Goal: Ask a question

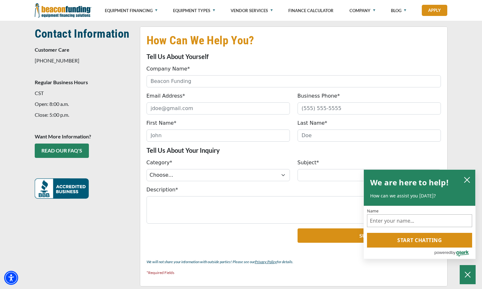
scroll to position [146, 0]
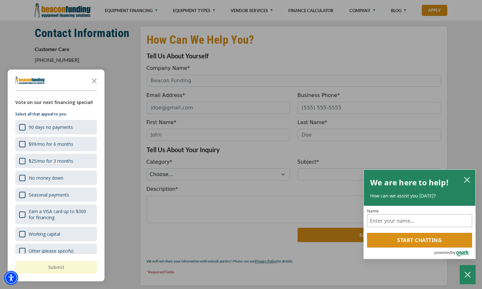
click at [279, 173] on div at bounding box center [241, 144] width 482 height 289
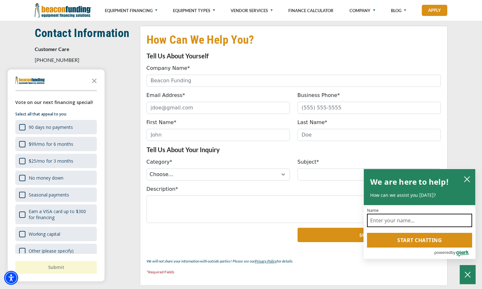
click at [408, 218] on input "Name" at bounding box center [419, 219] width 105 height 13
type input "thomas cole"
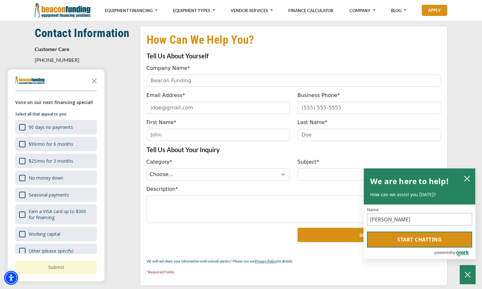
click at [425, 236] on button "Start chatting" at bounding box center [419, 239] width 105 height 16
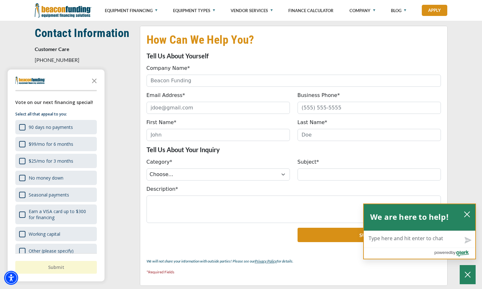
drag, startPoint x: 394, startPoint y: 253, endPoint x: 393, endPoint y: 248, distance: 4.5
click at [394, 250] on div "powered by Olark Logo" at bounding box center [419, 252] width 111 height 11
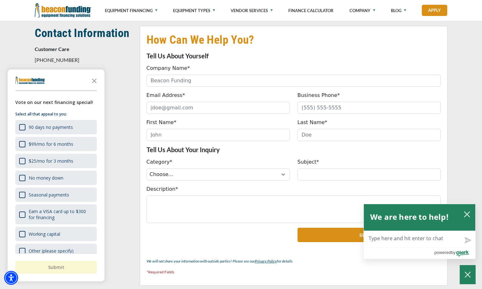
click at [393, 237] on textarea "Live Chat Now" at bounding box center [419, 239] width 111 height 17
type textarea "h"
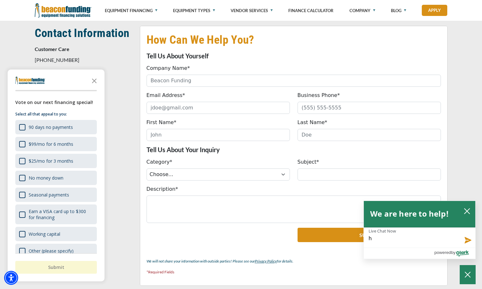
type textarea "ho"
type textarea "how"
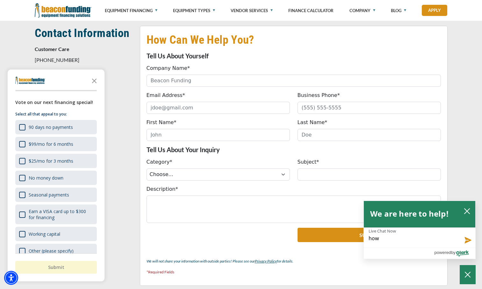
type textarea "how"
type textarea "how l"
type textarea "how lo"
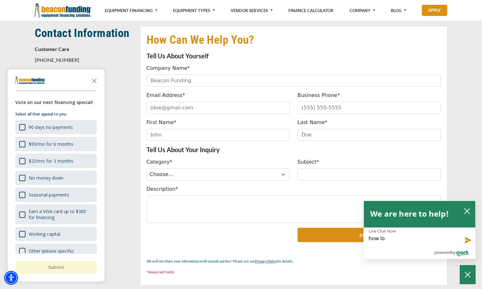
type textarea "how lon"
type textarea "how long"
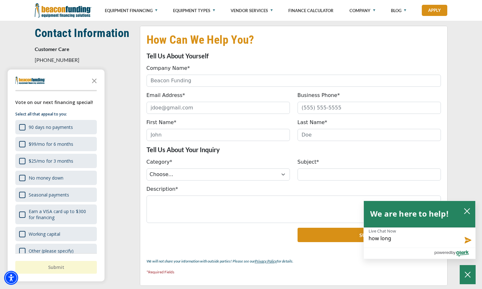
type textarea "how long"
type textarea "how long d"
type textarea "how long do"
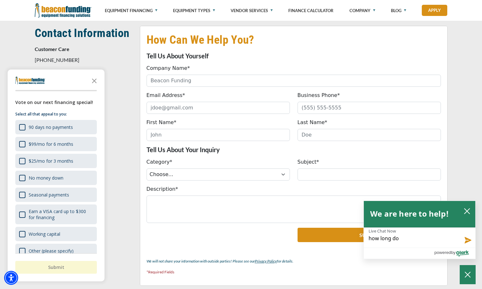
type textarea "how long do"
type textarea "how long do y"
type textarea "how long do yo"
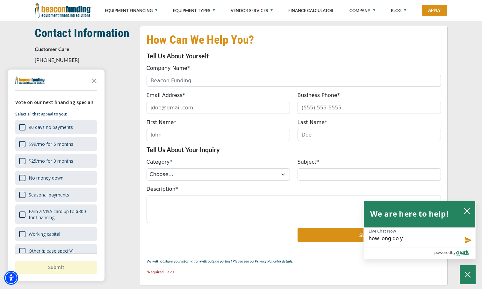
type textarea "how long do yo"
type textarea "how long do you"
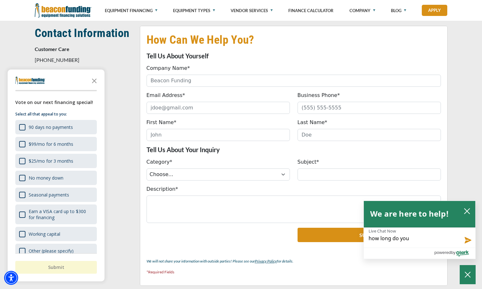
type textarea "how long do you h"
type textarea "how long do you ha"
type textarea "how long do you hav"
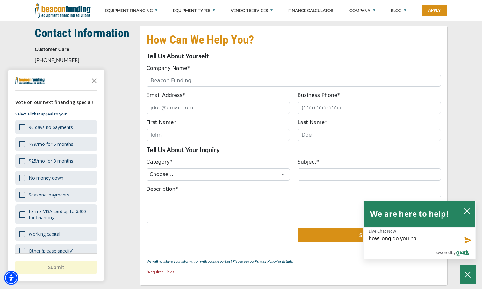
type textarea "how long do you hav"
type textarea "how long do you have"
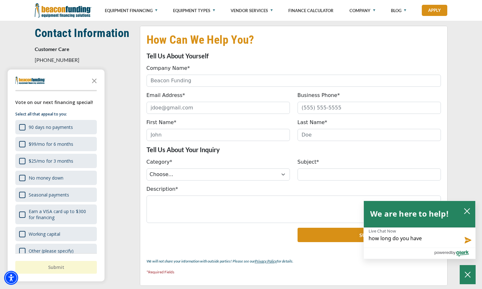
type textarea "how long do you have t"
type textarea "how long do you have to"
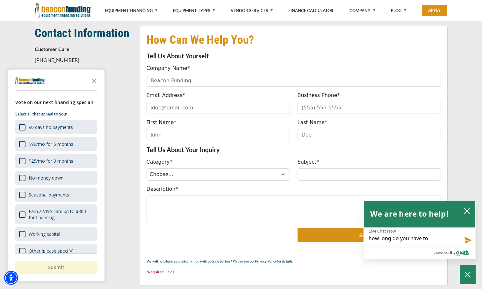
type textarea "how long do you have to"
type textarea "how long do you have to b"
type textarea "how long do you have to be"
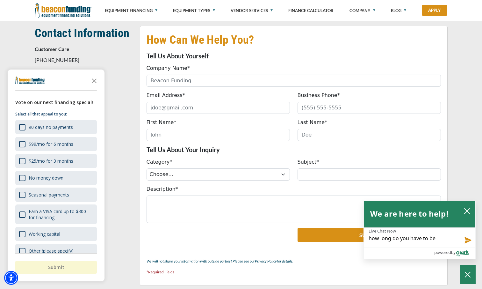
type textarea "how long do you have to be"
type textarea "how long do you have to be i"
type textarea "how long do you have to be in"
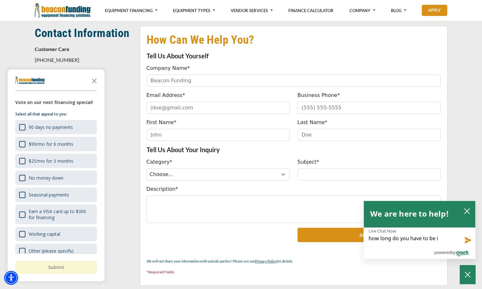
type textarea "how long do you have to be in"
type textarea "how long do you have to be in b"
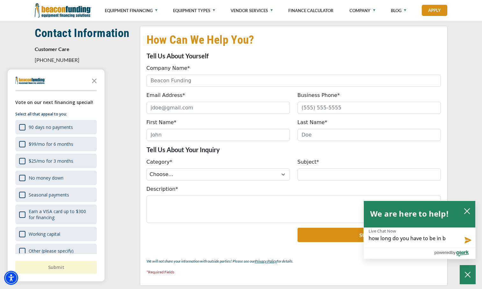
type textarea "how long do you have to be in bu"
type textarea "how long do you have to be in bus"
type textarea "how long do you have to be in busi"
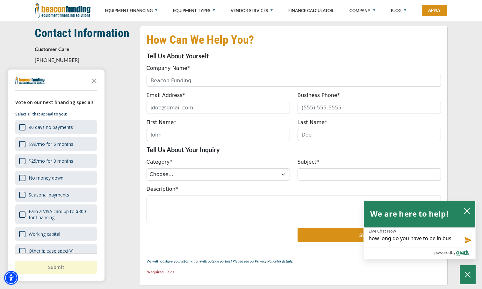
type textarea "how long do you have to be in busi"
type textarea "how long do you have to be in busin"
type textarea "how long do you have to be in busine"
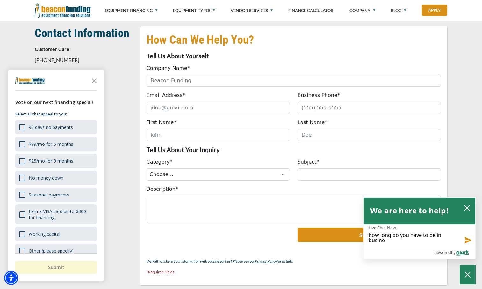
type textarea "how long do you have to be in busines"
type textarea "how long do you have to be in business"
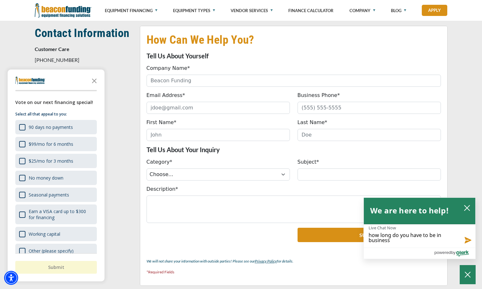
type textarea "how long do you have to be in business"
type textarea "how long do you have to be in business t"
type textarea "how long do you have to be in business to"
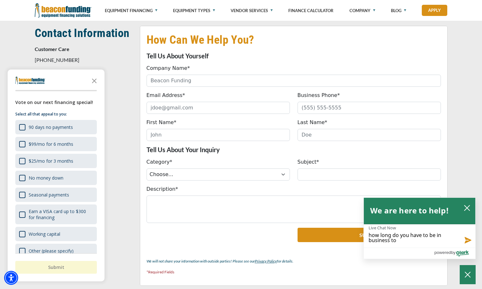
type textarea "how long do you have to be in business to"
type textarea "how long do you have to be in business to b"
type textarea "how long do you have to be in business to be"
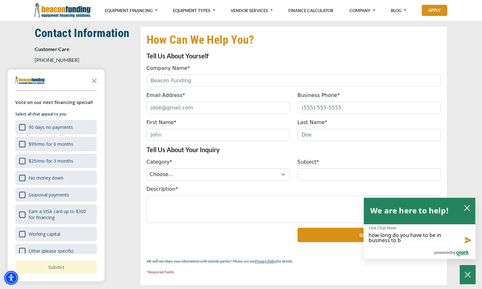
type textarea "how long do you have to be in business to be"
type textarea "how long do you have to be in business to be a"
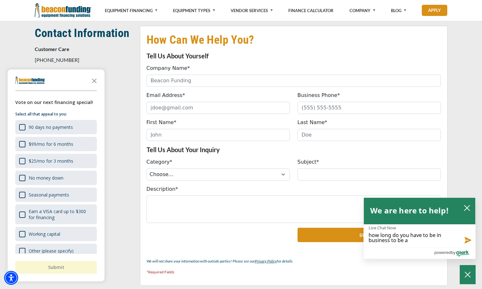
type textarea "how long do you have to be in business to be ap"
type textarea "how long do you have to be in business to be app"
type textarea "how long do you have to be in business to be appr"
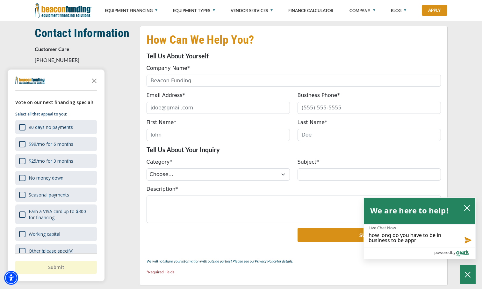
type textarea "how long do you have to be in business to be appro"
type textarea "how long do you have to be in business to be approv"
type textarea "how long do you have to be in business to be approve"
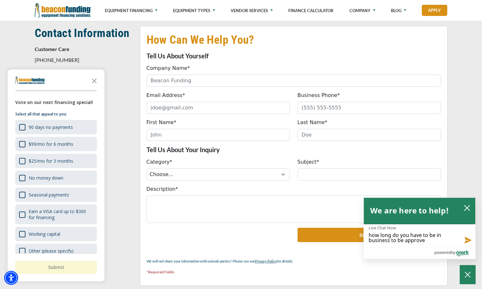
type textarea "how long do you have to be in business to be approved"
type textarea "how long do you have to be in business to be approved f"
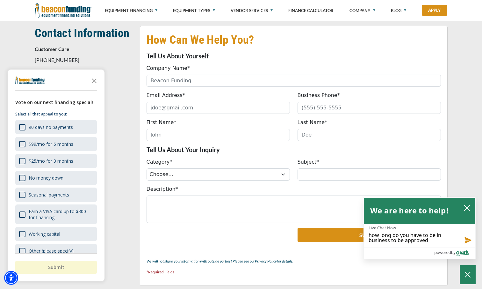
type textarea "how long do you have to be in business to be approved f"
type textarea "how long do you have to be in business to be approved fo"
type textarea "how long do you have to be in business to be approved for"
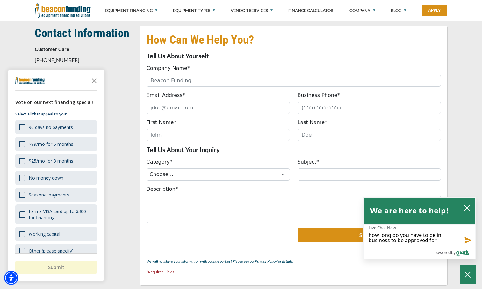
type textarea "how long do you have to be in business to be approved for"
type textarea "how long do you have to be in business to be approved for t"
type textarea "how long do you have to be in business to be approved for th"
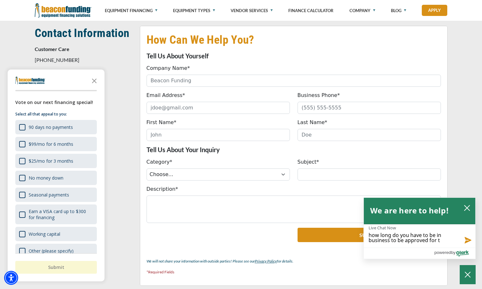
type textarea "how long do you have to be in business to be approved for th"
type textarea "how long do you have to be in business to be approved for the"
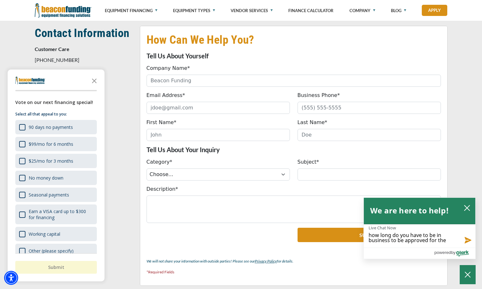
type textarea "how long do you have to be in business to be approved for the l"
type textarea "how long do you have to be in business to be approved for the le"
type textarea "how long do you have to be in business to be approved for the lea"
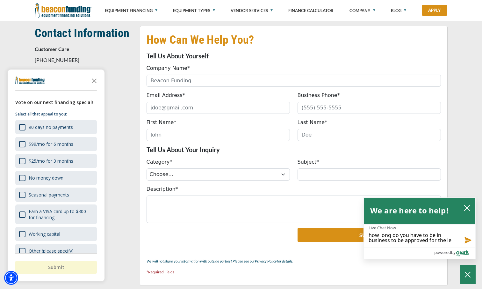
type textarea "how long do you have to be in business to be approved for the lea"
type textarea "how long do you have to be in business to be approved for the leas"
type textarea "how long do you have to be in business to be approved for the lease"
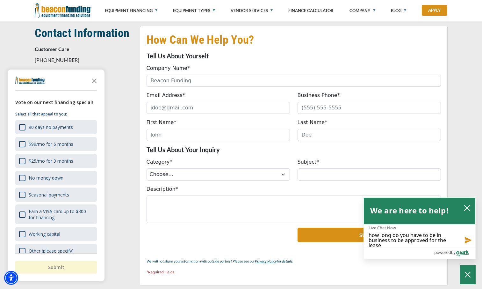
scroll to position [0, 0]
type textarea "how long do you have to be in business to be approved for the lease"
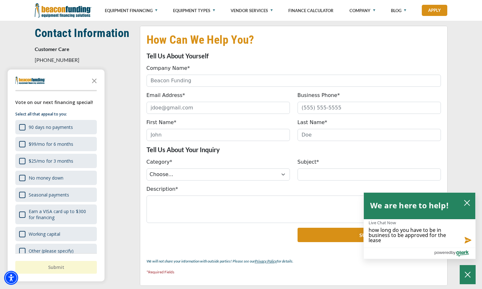
type textarea "how long do you have to be in business to be approved for the lease b"
type textarea "how long do you have to be in business to be approved for the lease bu"
type textarea "how long do you have to be in business to be approved for the lease buy"
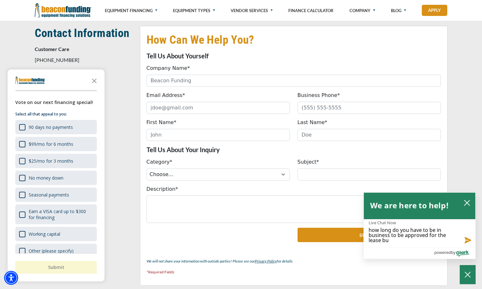
type textarea "how long do you have to be in business to be approved for the lease buy"
type textarea "how long do you have to be in business to be approved for the lease buy b"
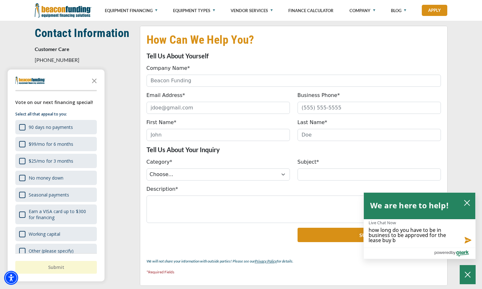
type textarea "how long do you have to be in business to be approved for the lease buy ba"
type textarea "how long do you have to be in business to be approved for the lease buy bac"
type textarea "how long do you have to be in business to be approved for the lease buy back"
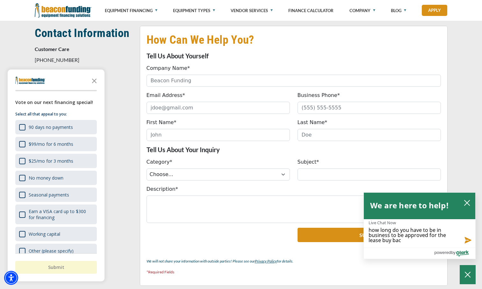
type textarea "how long do you have to be in business to be approved for the lease buy back"
type textarea "how long do you have to be in business to be approved for the lease buy back p"
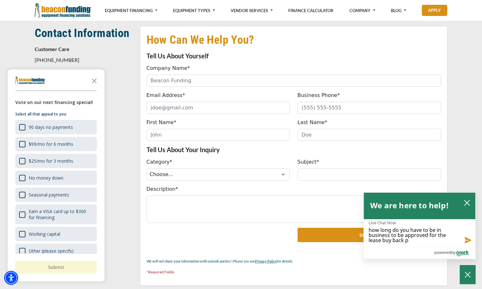
type textarea "how long do you have to be in business to be approved for the lease buy back pr"
type textarea "how long do you have to be in business to be approved for the lease buy back pro"
type textarea "how long do you have to be in business to be approved for the lease buy back pr…"
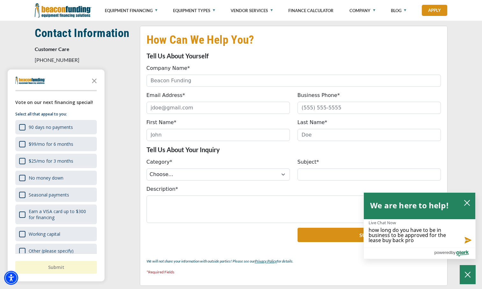
type textarea "how long do you have to be in business to be approved for the lease buy back pr…"
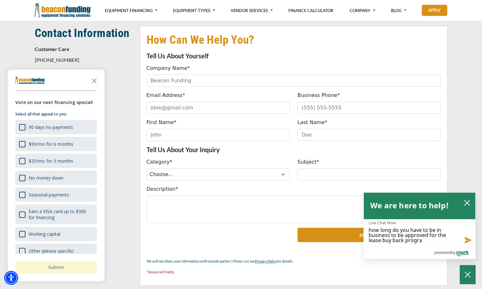
type textarea "how long do you have to be in business to be approved for the lease buy back pr…"
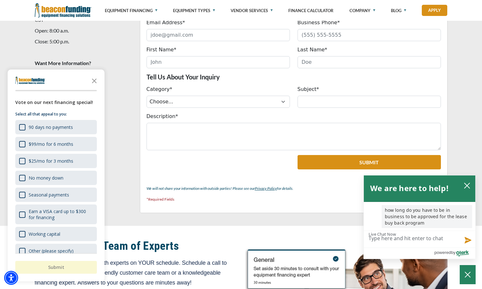
scroll to position [259, 0]
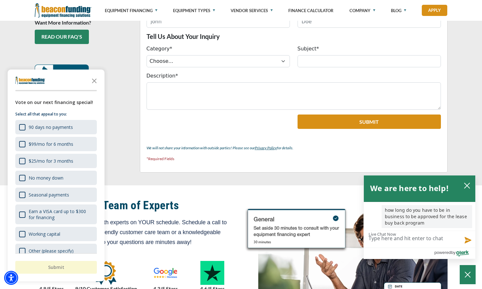
type textarea "h"
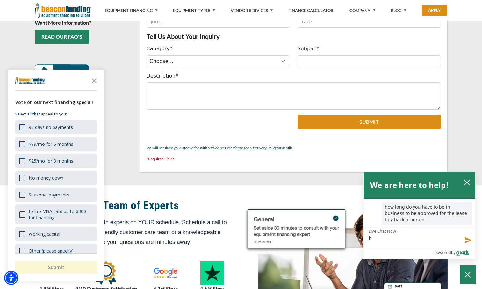
type textarea "he"
type textarea "hel"
type textarea "hell"
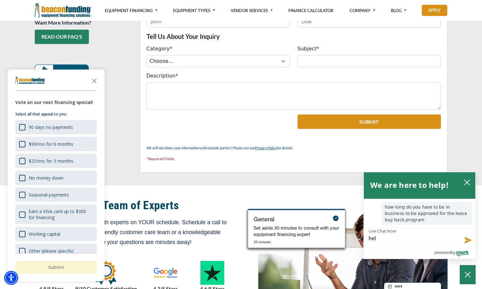
type textarea "hell"
type textarea "hello"
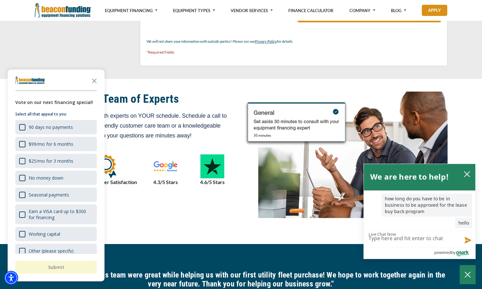
scroll to position [366, 0]
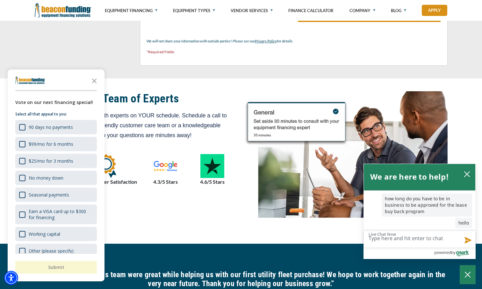
click at [280, 124] on img at bounding box center [346, 160] width 203 height 139
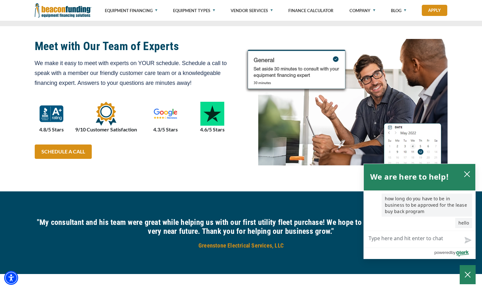
scroll to position [419, 0]
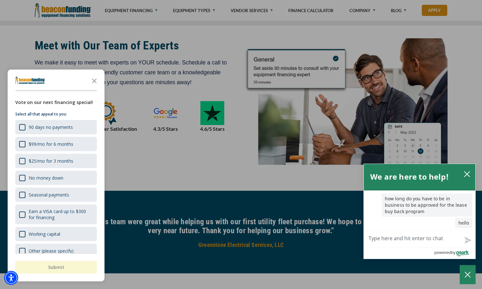
click at [457, 250] on icon "Olark Logo" at bounding box center [462, 253] width 13 height 6
